Goal: Transaction & Acquisition: Subscribe to service/newsletter

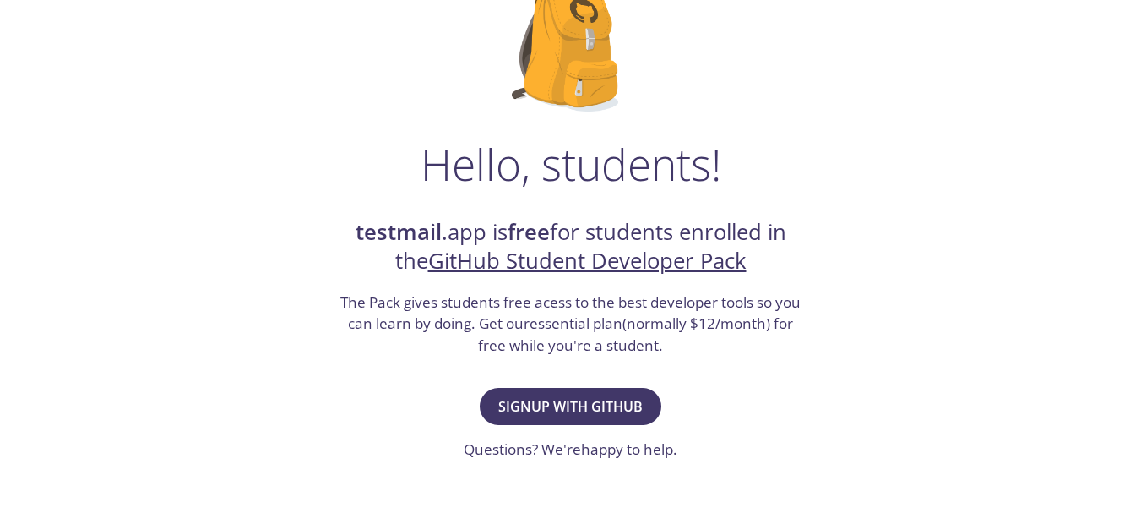
scroll to position [152, 0]
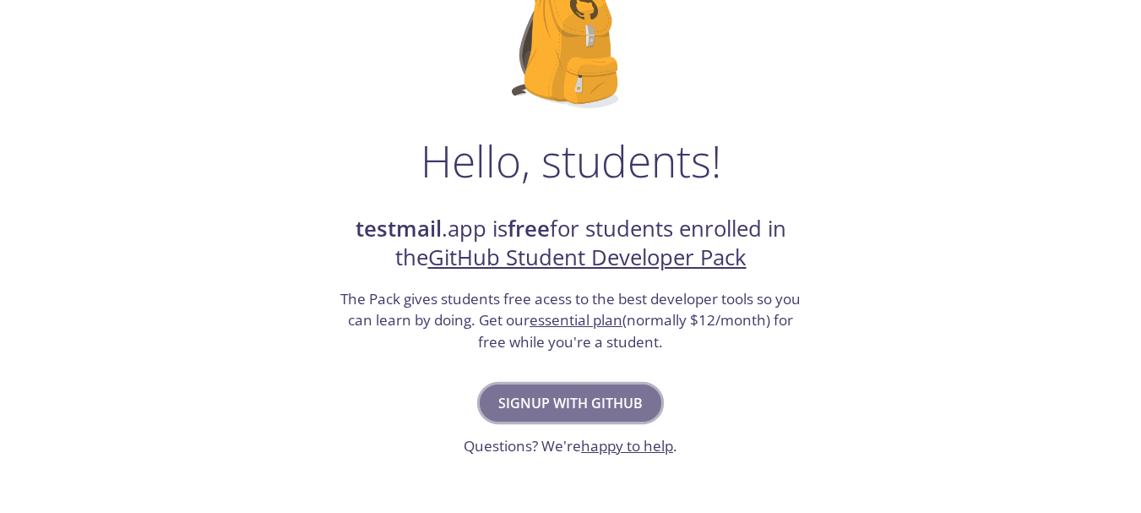
click at [554, 395] on span "Signup with GitHub" at bounding box center [570, 403] width 144 height 24
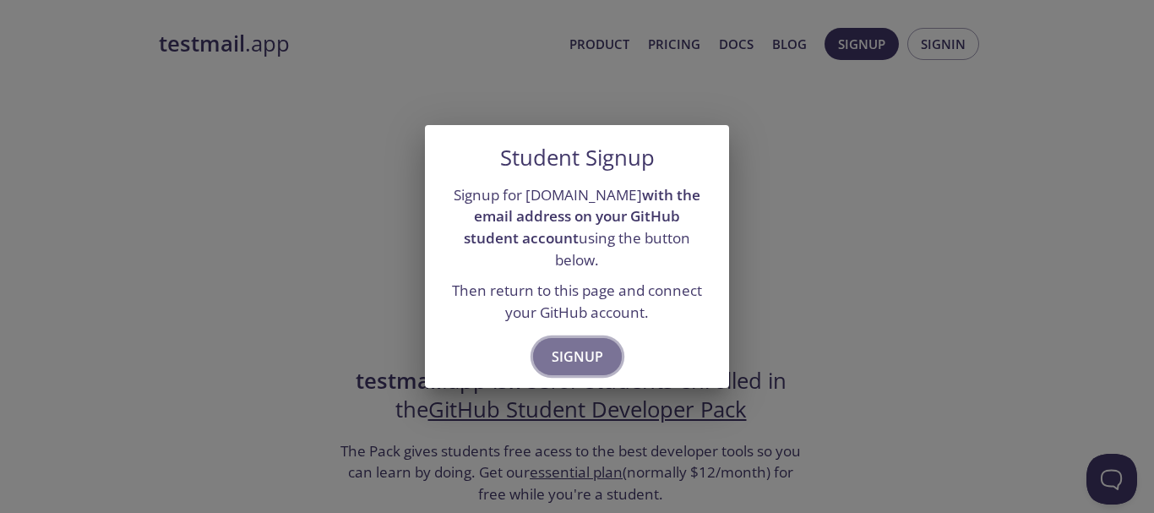
click at [569, 345] on span "Signup" at bounding box center [578, 357] width 52 height 24
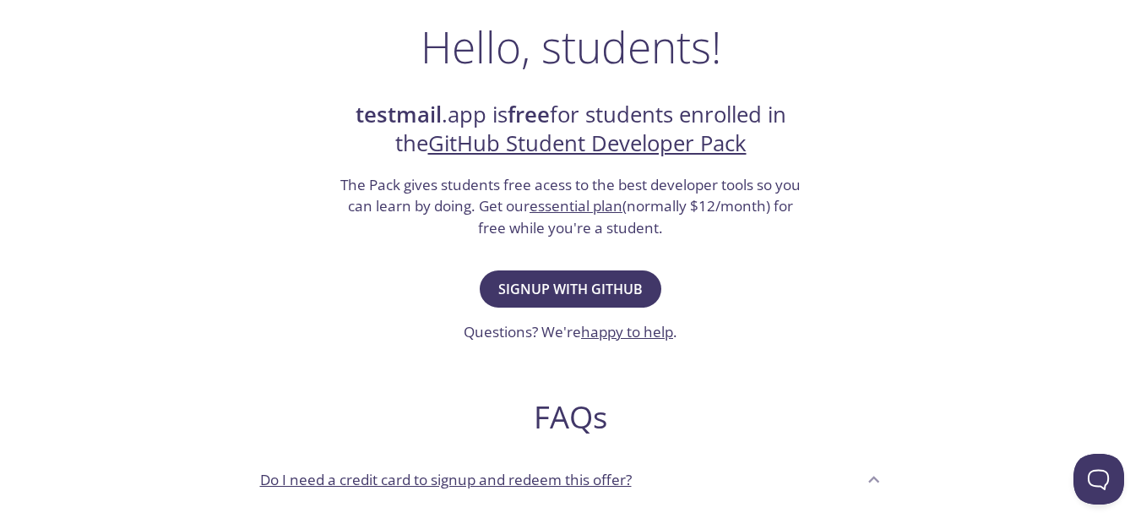
scroll to position [271, 0]
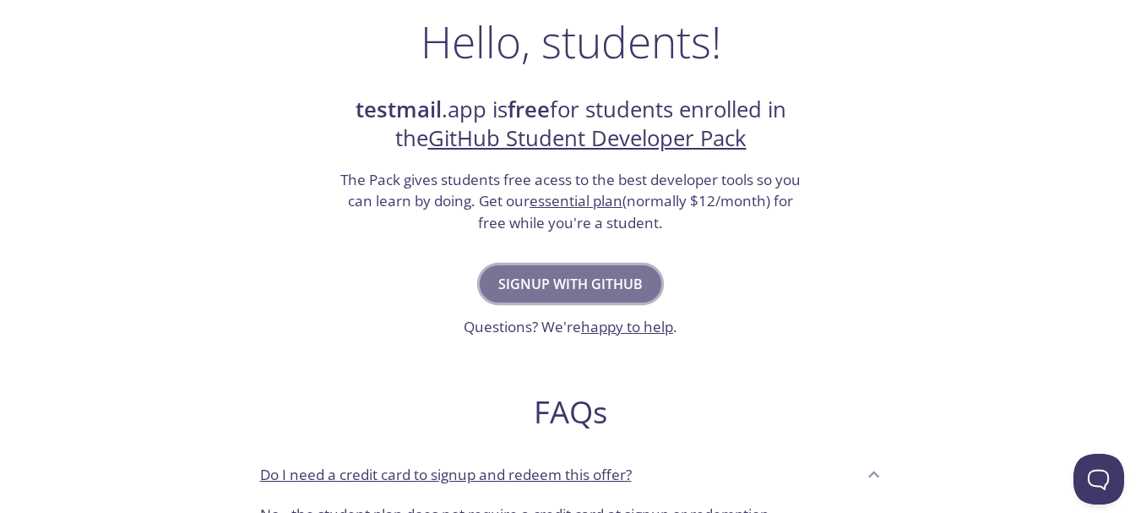
click at [609, 286] on span "Signup with GitHub" at bounding box center [570, 284] width 144 height 24
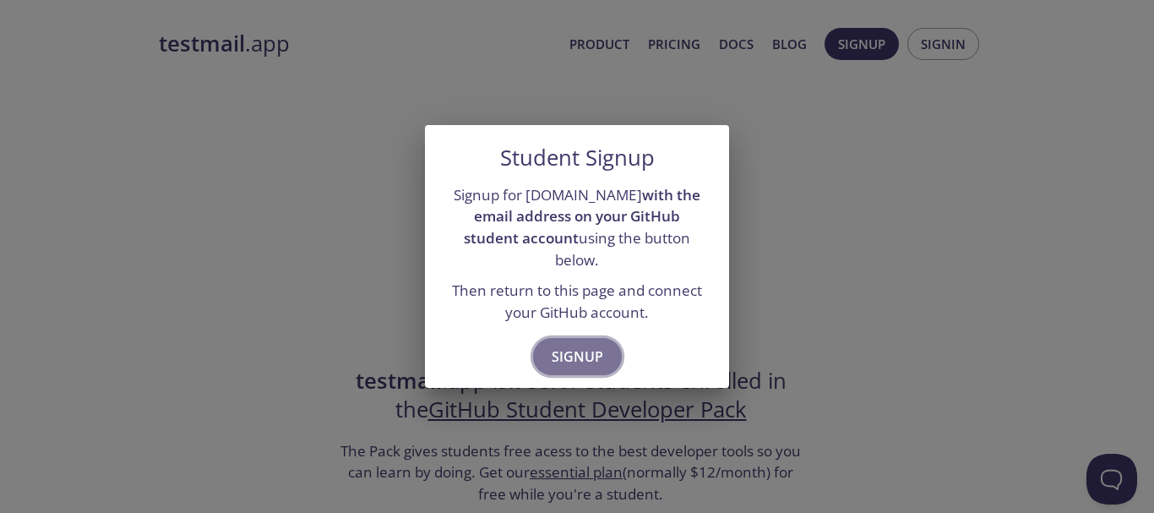
click at [591, 345] on span "Signup" at bounding box center [578, 357] width 52 height 24
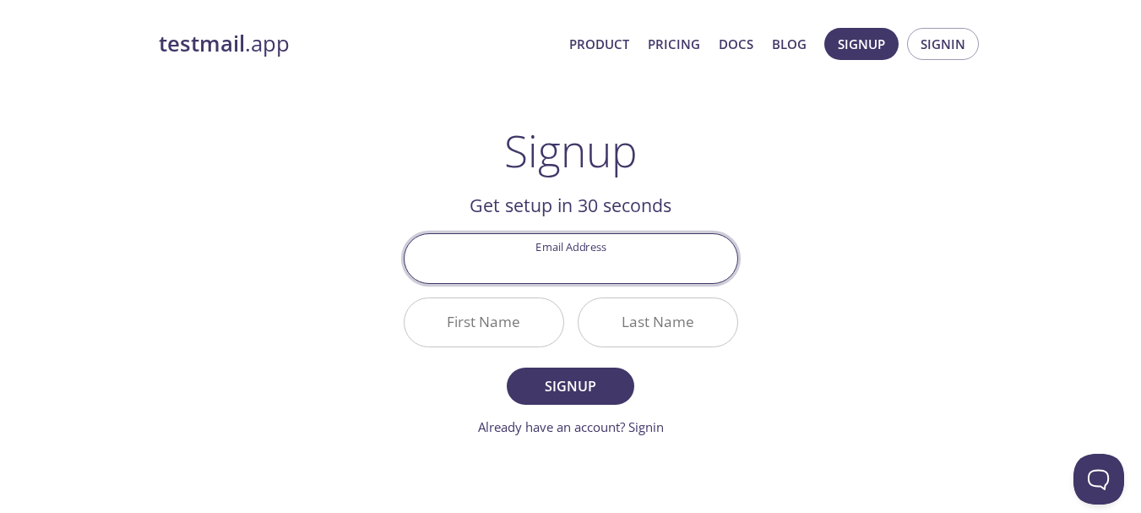
click at [568, 274] on input "Email Address" at bounding box center [571, 258] width 333 height 48
type input "[EMAIL_ADDRESS][DOMAIN_NAME]"
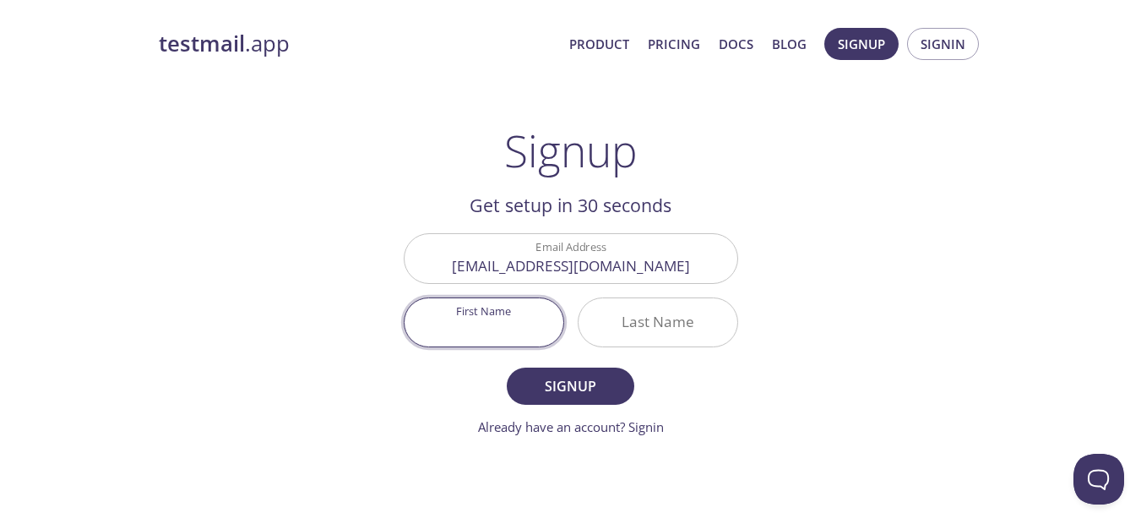
click at [471, 315] on input "First Name" at bounding box center [484, 322] width 159 height 48
type input "[PERSON_NAME]"
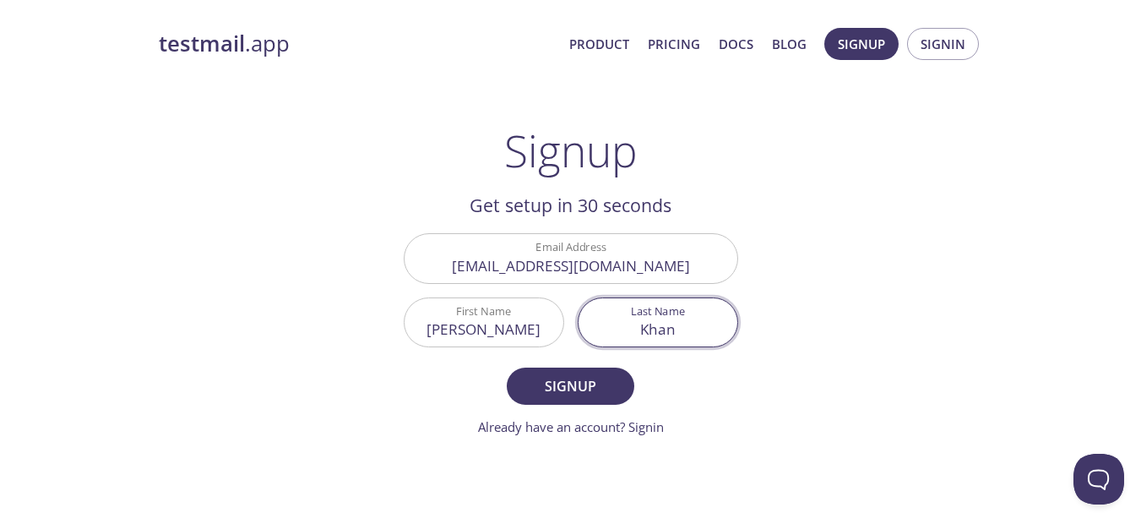
type input "Khan"
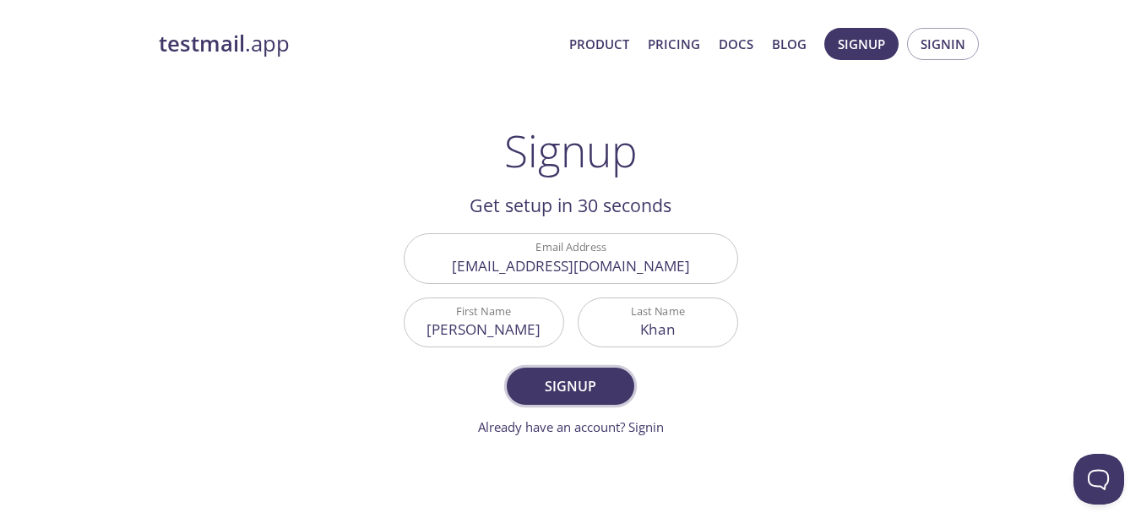
drag, startPoint x: 533, startPoint y: 361, endPoint x: 547, endPoint y: 376, distance: 20.9
click at [547, 376] on form "Email Address khnrmh00l27z236n@studenti.unime.it First Name Rana Last Name Khan…" at bounding box center [571, 334] width 335 height 203
click at [547, 376] on span "Signup" at bounding box center [570, 386] width 90 height 24
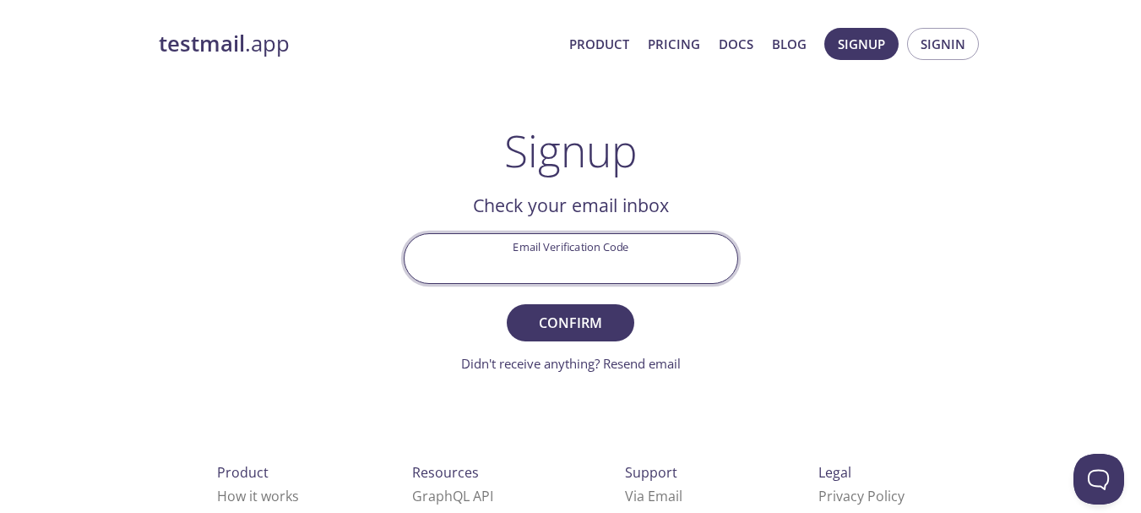
click at [558, 259] on input "Email Verification Code" at bounding box center [571, 258] width 333 height 48
type input "4VWFLZD"
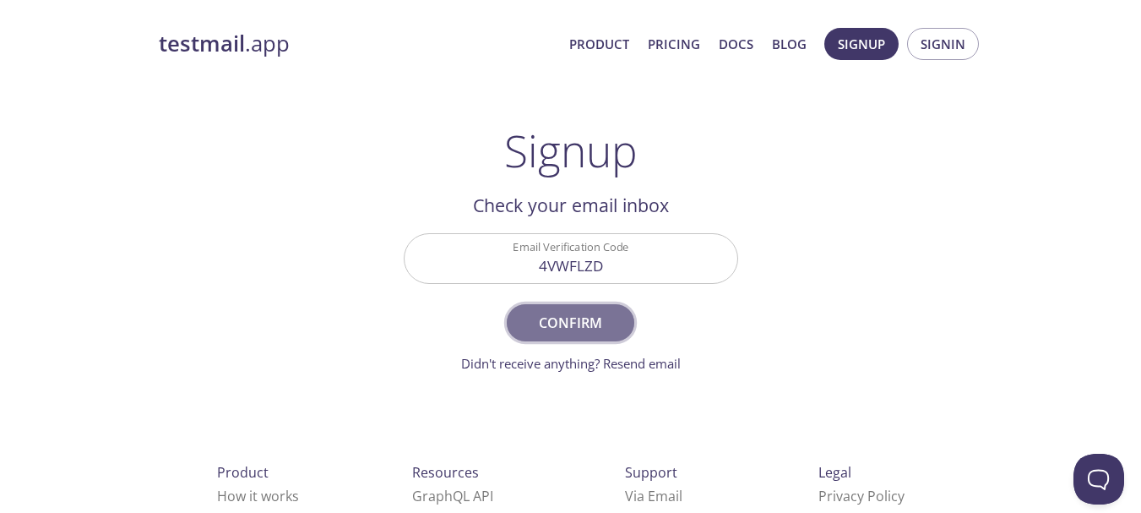
click at [596, 326] on span "Confirm" at bounding box center [570, 323] width 90 height 24
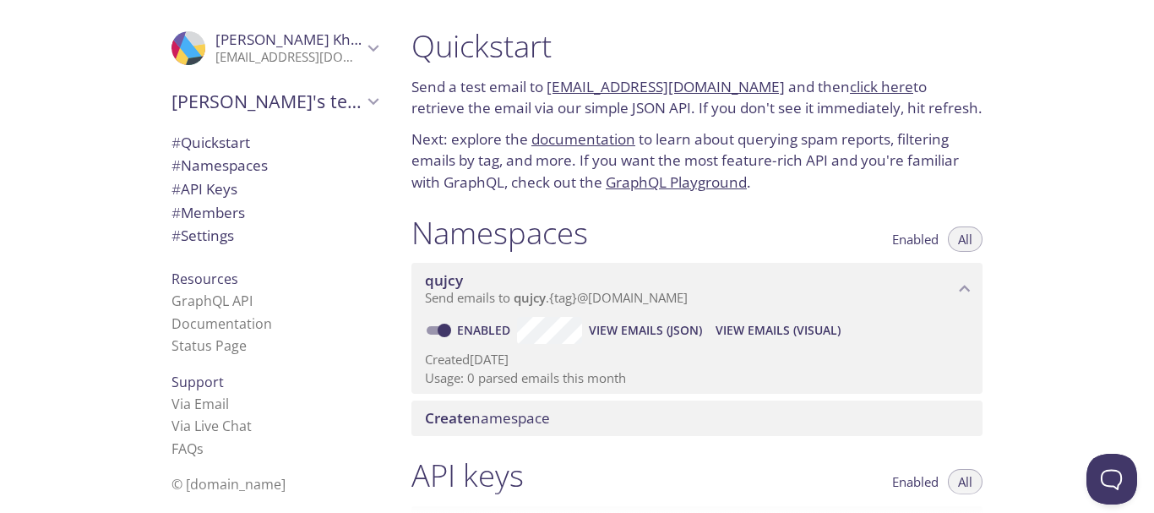
click at [850, 84] on link "click here" at bounding box center [881, 86] width 63 height 19
